Goal: Task Accomplishment & Management: Manage account settings

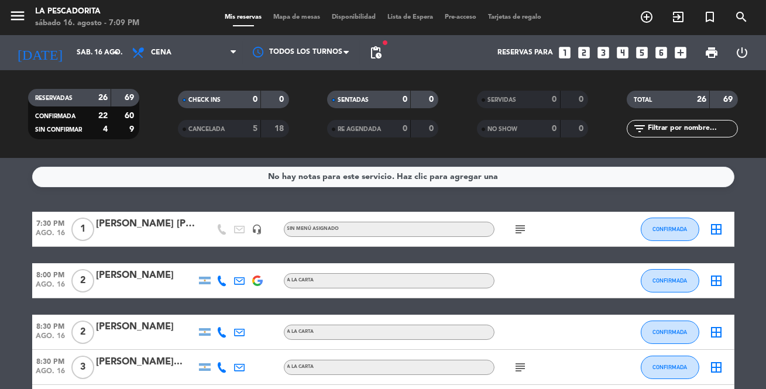
scroll to position [319, 0]
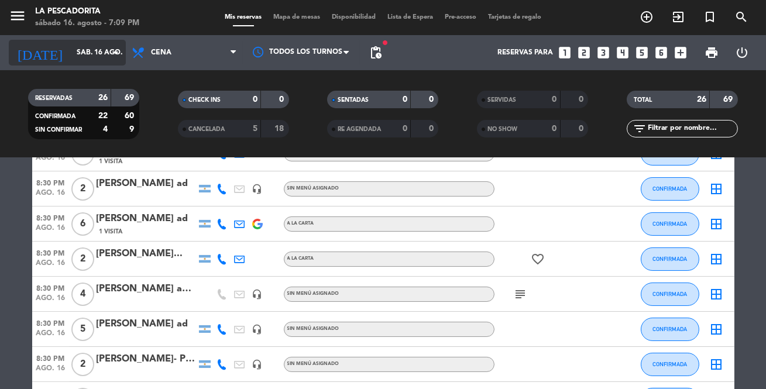
click at [83, 51] on input "sáb. 16 ago." at bounding box center [120, 53] width 98 height 20
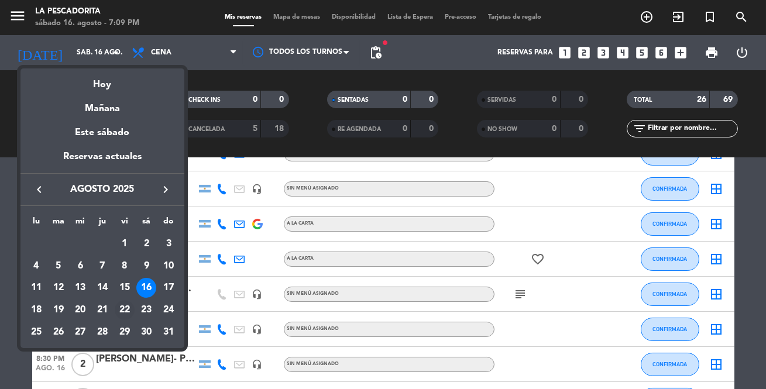
click at [126, 307] on div "22" at bounding box center [125, 310] width 20 height 20
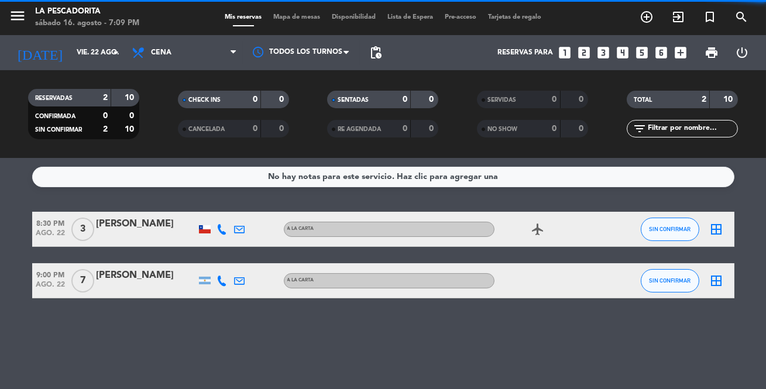
scroll to position [0, 0]
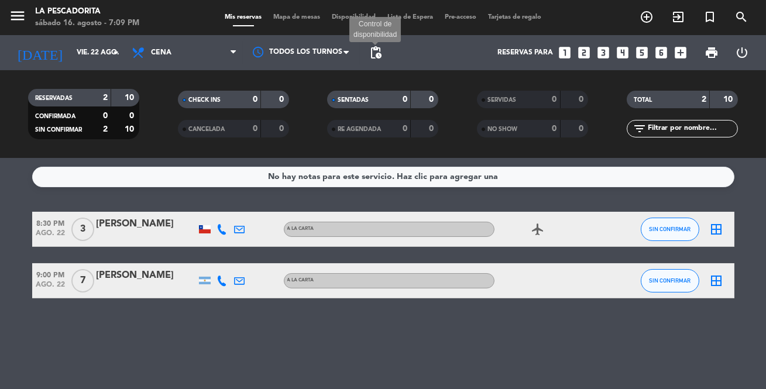
click at [373, 49] on span "pending_actions" at bounding box center [376, 53] width 14 height 14
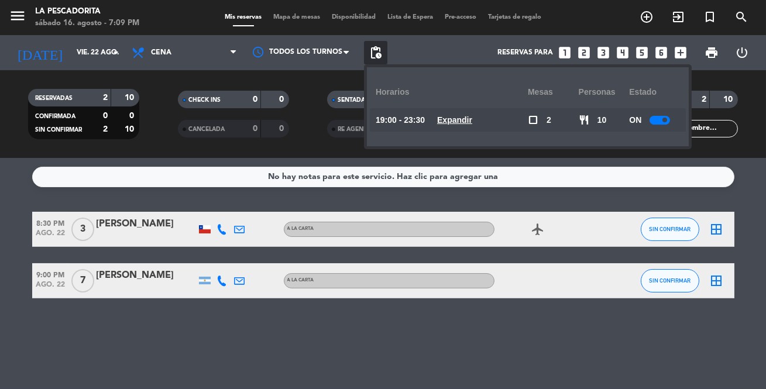
click at [472, 122] on u "Expandir" at bounding box center [454, 119] width 35 height 9
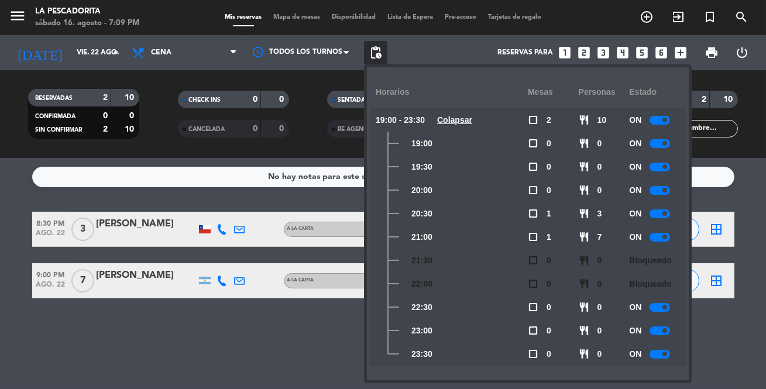
click at [662, 234] on div at bounding box center [659, 237] width 20 height 9
click at [92, 55] on input "vie. 22 ago." at bounding box center [120, 53] width 98 height 20
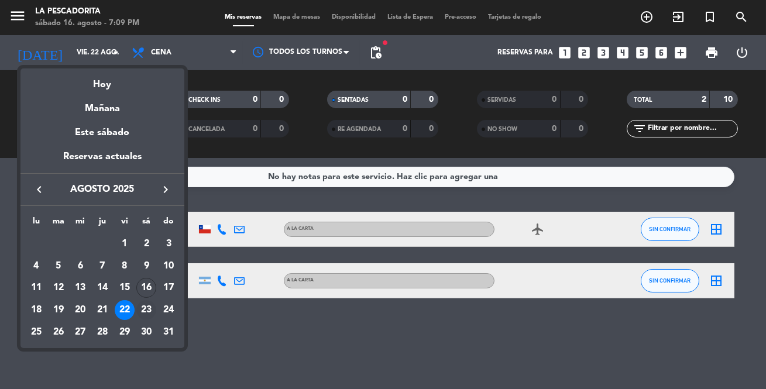
click at [141, 309] on div "23" at bounding box center [146, 310] width 20 height 20
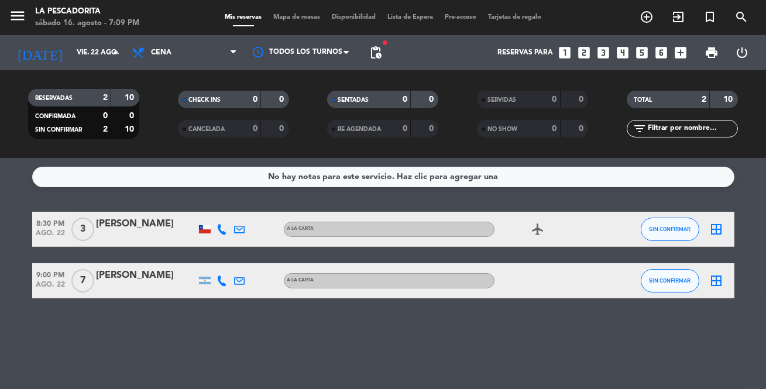
type input "sáb. 23 ago."
click at [372, 48] on span "pending_actions" at bounding box center [376, 53] width 14 height 14
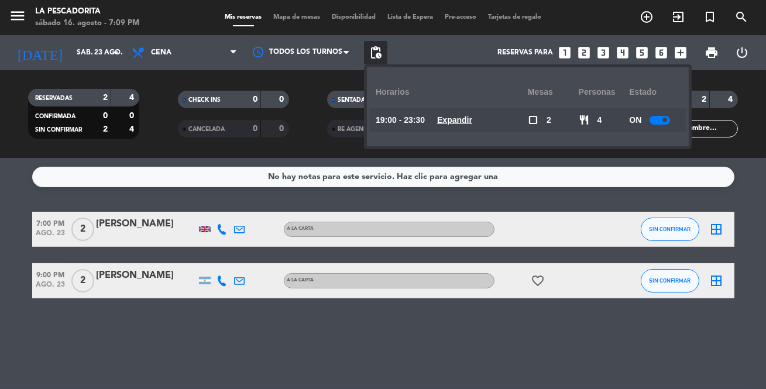
click at [456, 118] on u "Expandir" at bounding box center [454, 119] width 35 height 9
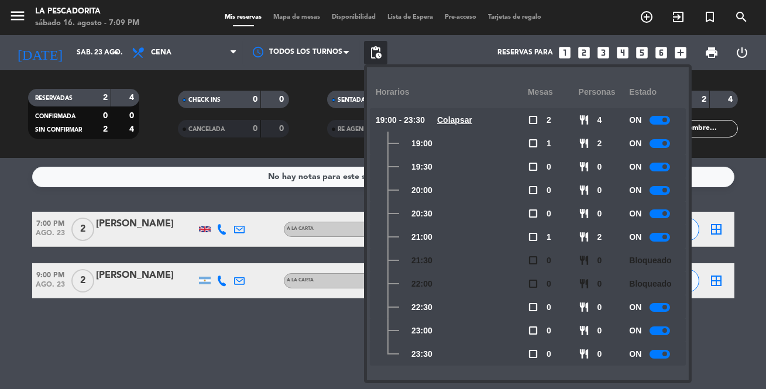
click at [655, 238] on div at bounding box center [659, 237] width 20 height 9
